Goal: Task Accomplishment & Management: Manage account settings

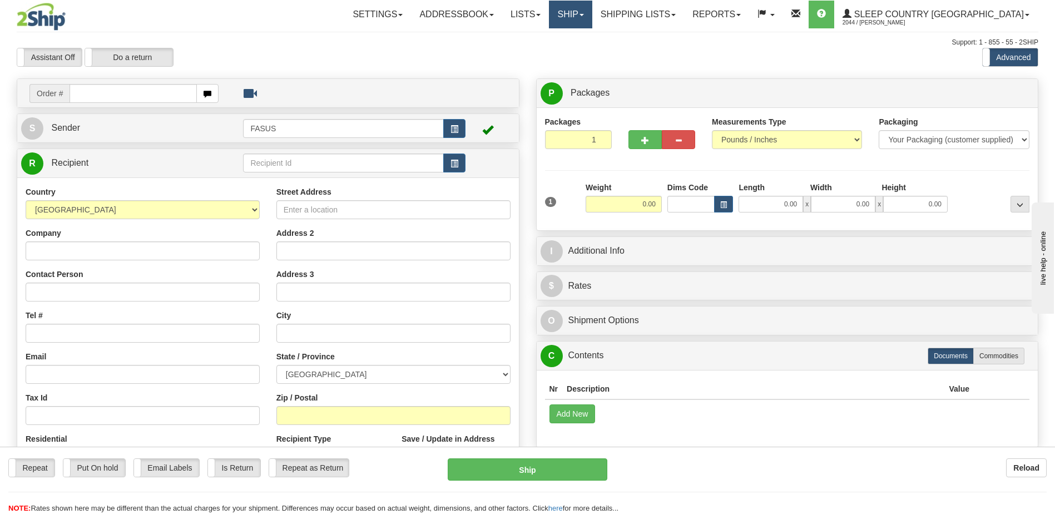
click at [592, 14] on link "Ship" at bounding box center [570, 15] width 43 height 28
click at [581, 57] on span "OnHold / Order Queue" at bounding box center [541, 53] width 78 height 9
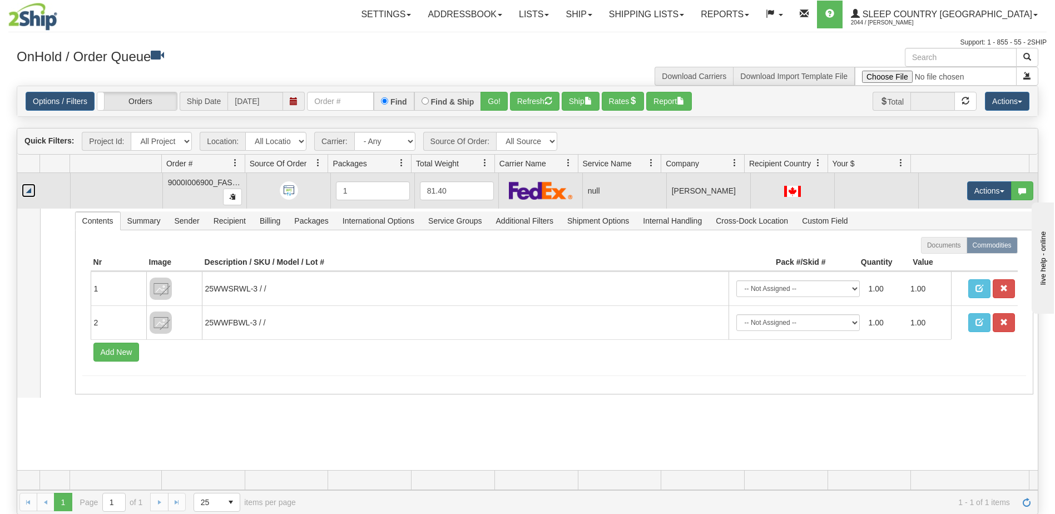
click at [28, 194] on link "Collapse" at bounding box center [29, 191] width 14 height 14
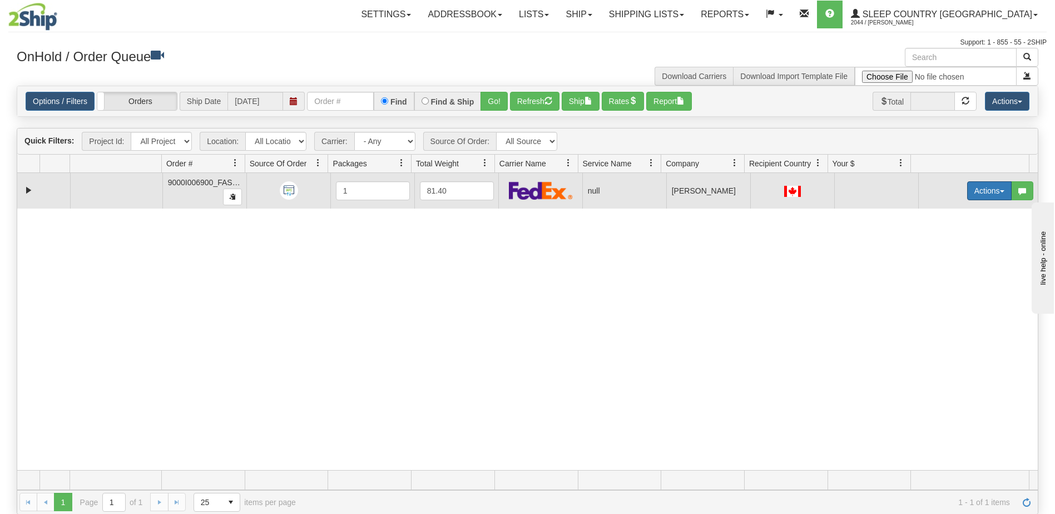
click at [969, 185] on button "Actions" at bounding box center [989, 190] width 44 height 19
click at [944, 214] on span "Open" at bounding box center [939, 211] width 27 height 9
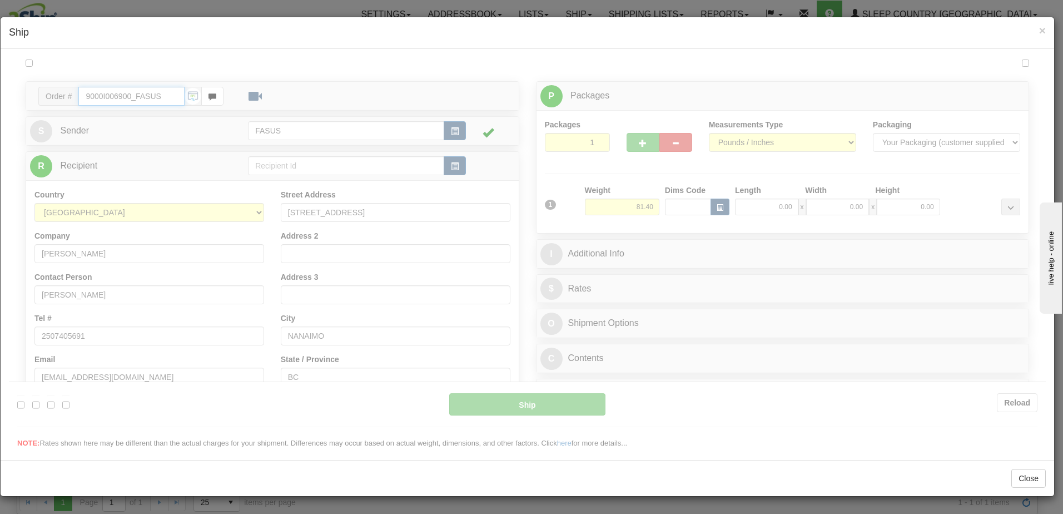
type input "10:33"
type input "16:00"
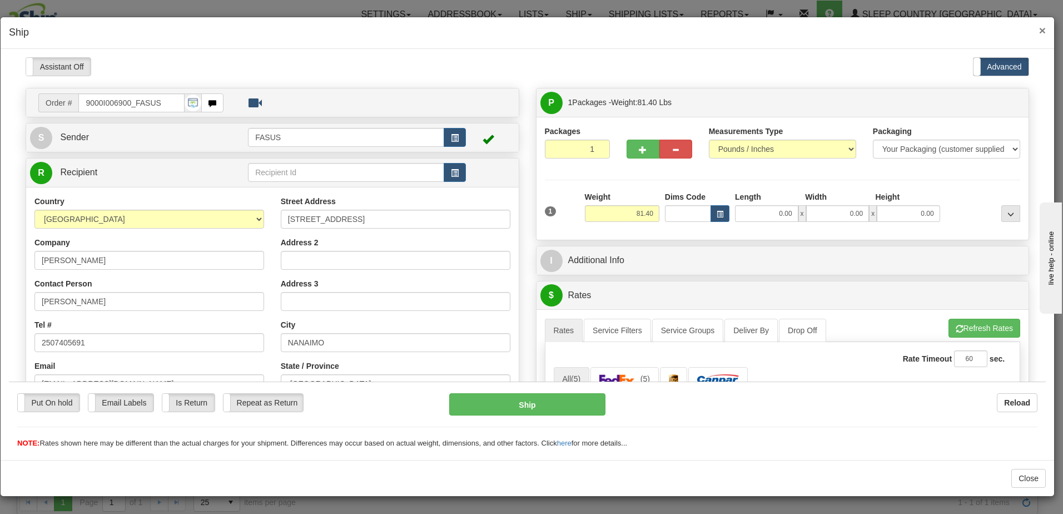
click at [1042, 29] on span "×" at bounding box center [1042, 30] width 7 height 13
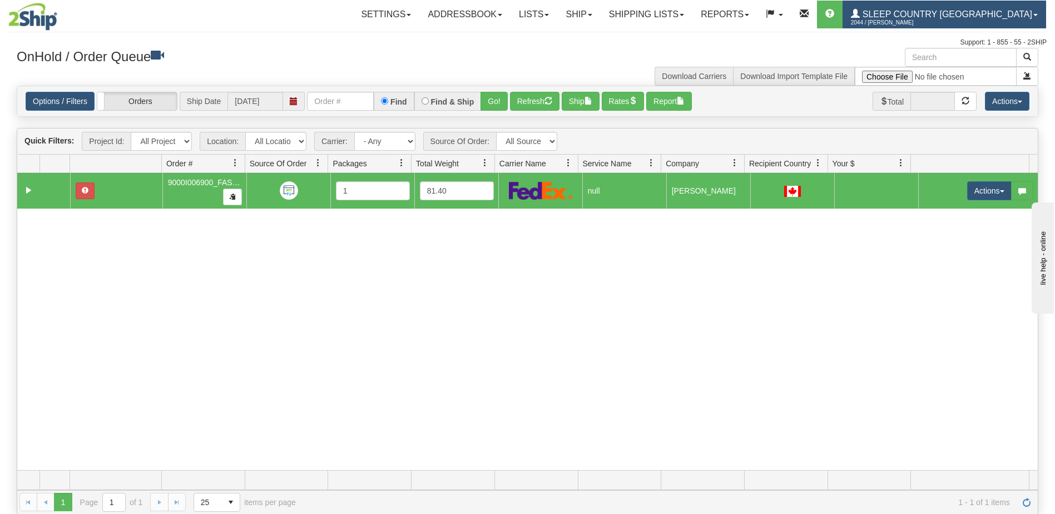
click at [934, 22] on span "2044 / [PERSON_NAME]" at bounding box center [892, 22] width 83 height 11
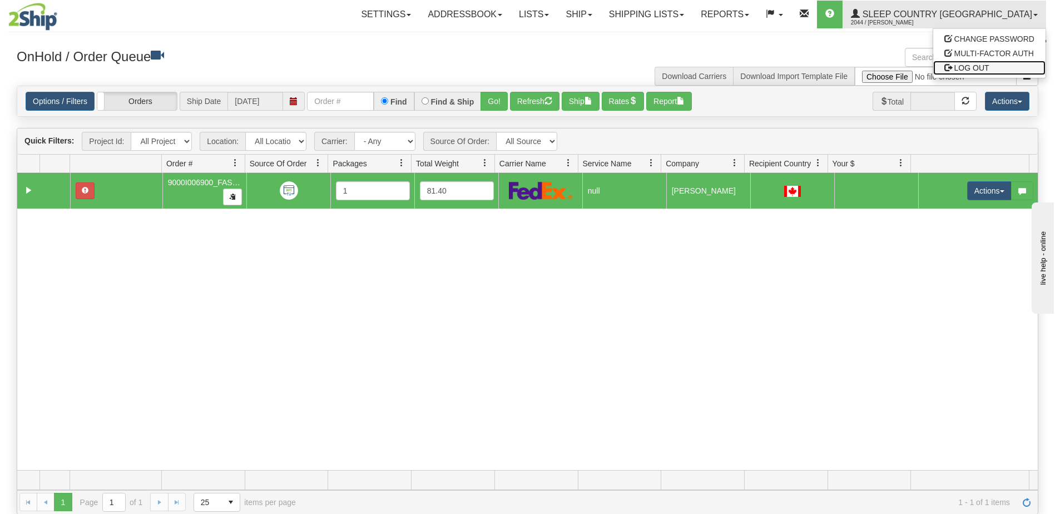
click at [976, 67] on span "LOG OUT" at bounding box center [971, 67] width 35 height 9
